Goal: Information Seeking & Learning: Learn about a topic

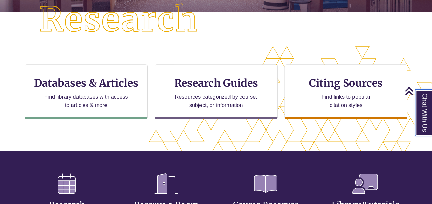
scroll to position [184, 0]
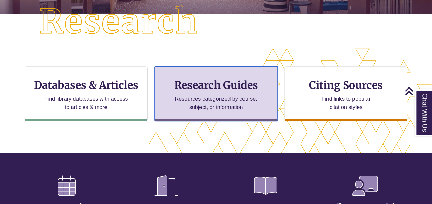
click at [225, 106] on p "Resources categorized by course, subject, or information" at bounding box center [216, 103] width 89 height 16
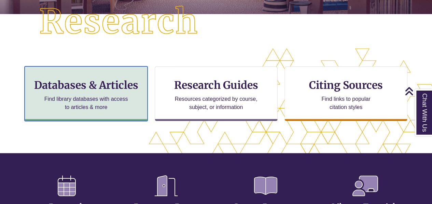
click at [112, 91] on h3 "Databases & Articles" at bounding box center [85, 85] width 111 height 13
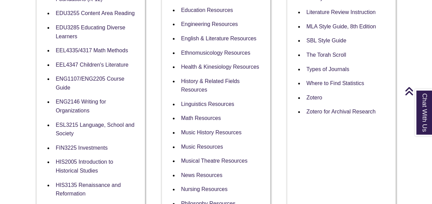
scroll to position [347, 0]
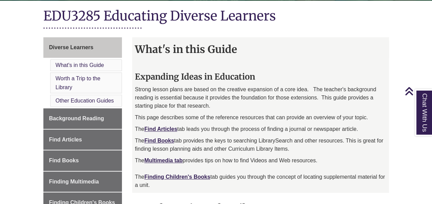
scroll to position [153, 0]
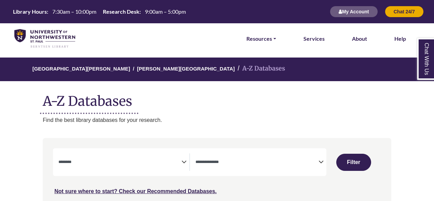
select select "Database Subject Filter"
select select "Database Types Filter"
select select "Database Subject Filter"
select select "Database Types Filter"
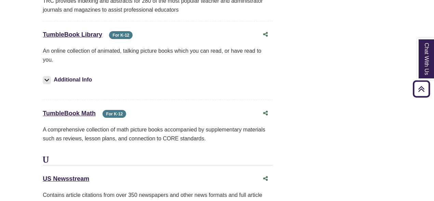
scroll to position [6367, 0]
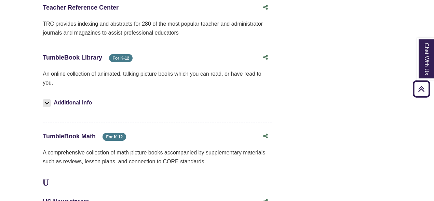
click at [417, 87] on icon "Back to Top" at bounding box center [421, 89] width 22 height 22
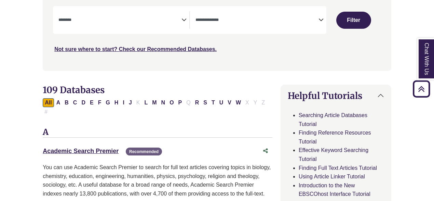
scroll to position [142, 0]
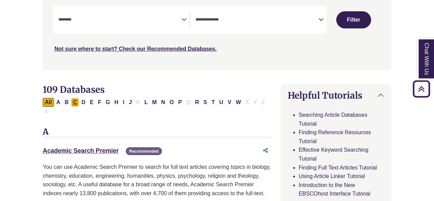
click at [73, 102] on button "C" at bounding box center [75, 102] width 8 height 9
select select "Database Subject Filter"
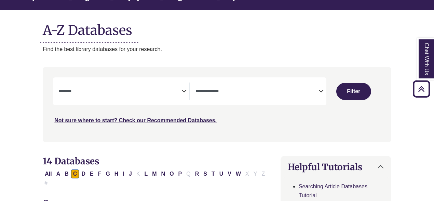
scroll to position [70, 0]
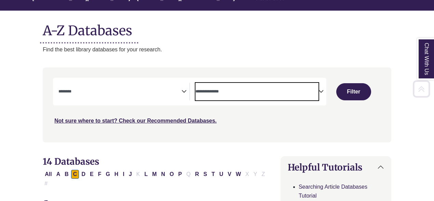
click at [214, 88] on span "Search filters" at bounding box center [256, 90] width 123 height 6
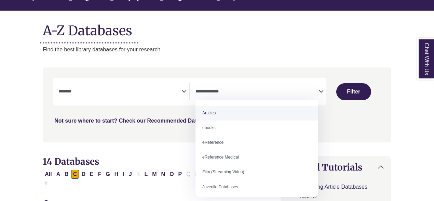
select select "*****"
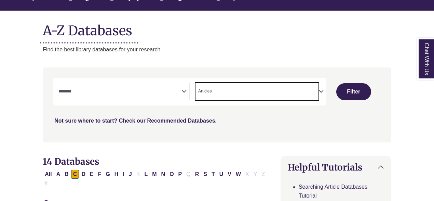
click at [177, 97] on span "Search filters" at bounding box center [119, 91] width 123 height 17
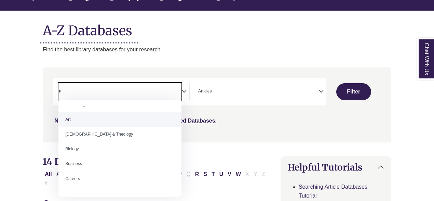
scroll to position [0, 0]
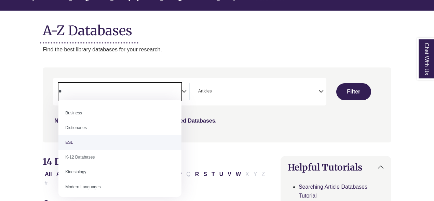
type textarea "**"
select select "*****"
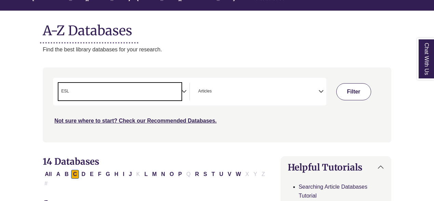
click at [361, 91] on button "Filter" at bounding box center [353, 91] width 35 height 17
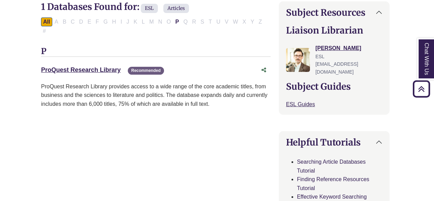
scroll to position [193, 2]
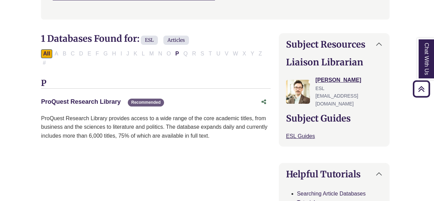
click at [105, 98] on link "ProQuest Research Library This link opens in a new window" at bounding box center [81, 101] width 80 height 7
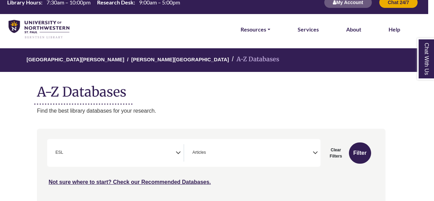
scroll to position [0, 6]
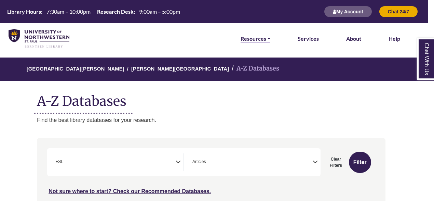
click at [256, 36] on link "Resources" at bounding box center [256, 38] width 30 height 9
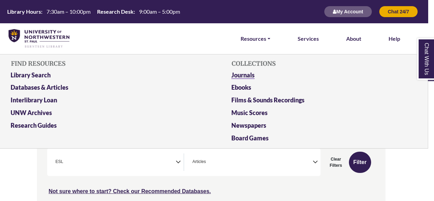
click at [244, 75] on link "Journals" at bounding box center [321, 76] width 191 height 13
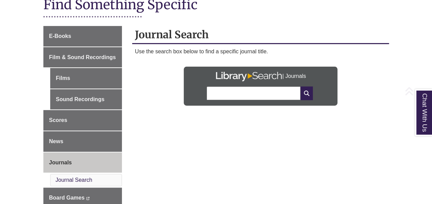
scroll to position [101, 0]
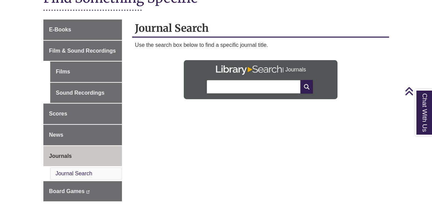
click at [230, 84] on input "text" at bounding box center [254, 87] width 94 height 14
type input "**********"
click at [308, 85] on icon at bounding box center [307, 87] width 12 height 14
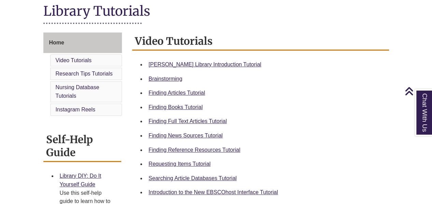
scroll to position [160, 0]
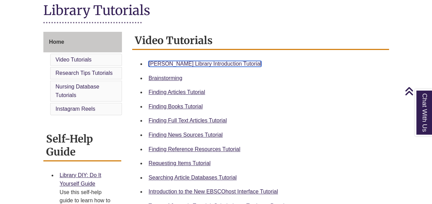
click at [220, 63] on link "[PERSON_NAME] Library Introduction Tutorial" at bounding box center [205, 64] width 113 height 6
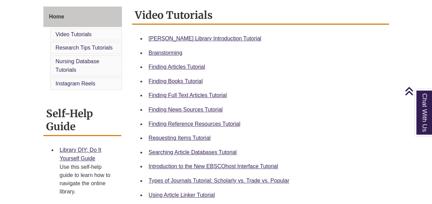
scroll to position [185, 0]
click at [177, 66] on link "Finding Articles Tutorial" at bounding box center [177, 67] width 56 height 6
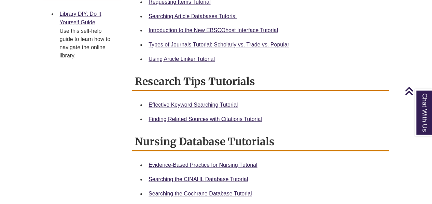
scroll to position [329, 0]
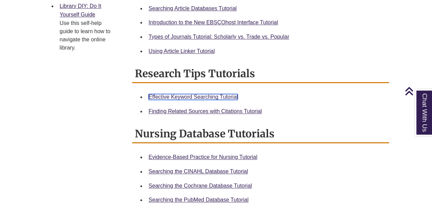
click at [176, 96] on link "Effective Keyword Searching Tutorial" at bounding box center [193, 97] width 89 height 6
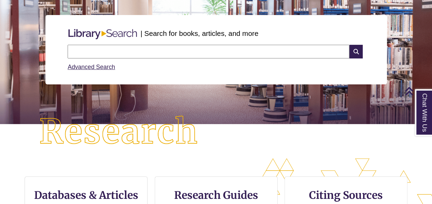
scroll to position [66, 0]
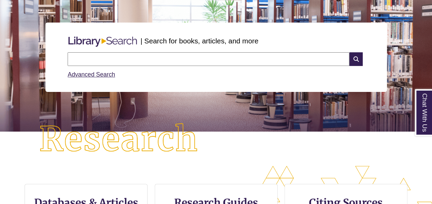
click at [147, 63] on input "text" at bounding box center [209, 59] width 282 height 14
click at [229, 60] on input "**********" at bounding box center [209, 59] width 282 height 14
click at [168, 60] on input "**********" at bounding box center [209, 59] width 282 height 14
type input "**********"
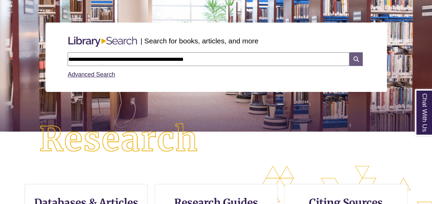
click at [357, 58] on icon at bounding box center [356, 59] width 13 height 14
